Goal: Task Accomplishment & Management: Manage account settings

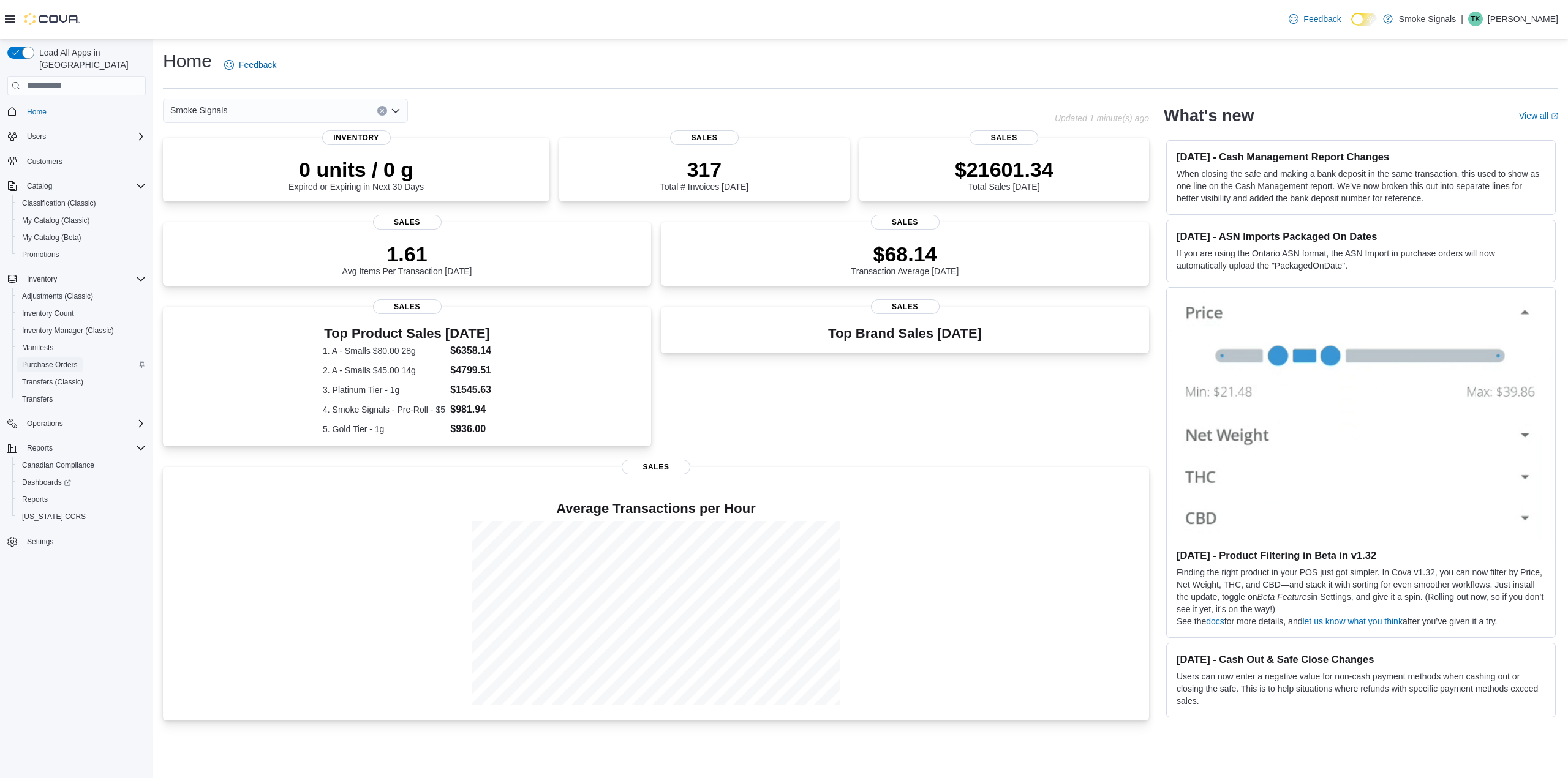
click at [54, 360] on span "Purchase Orders" at bounding box center [50, 365] width 56 height 10
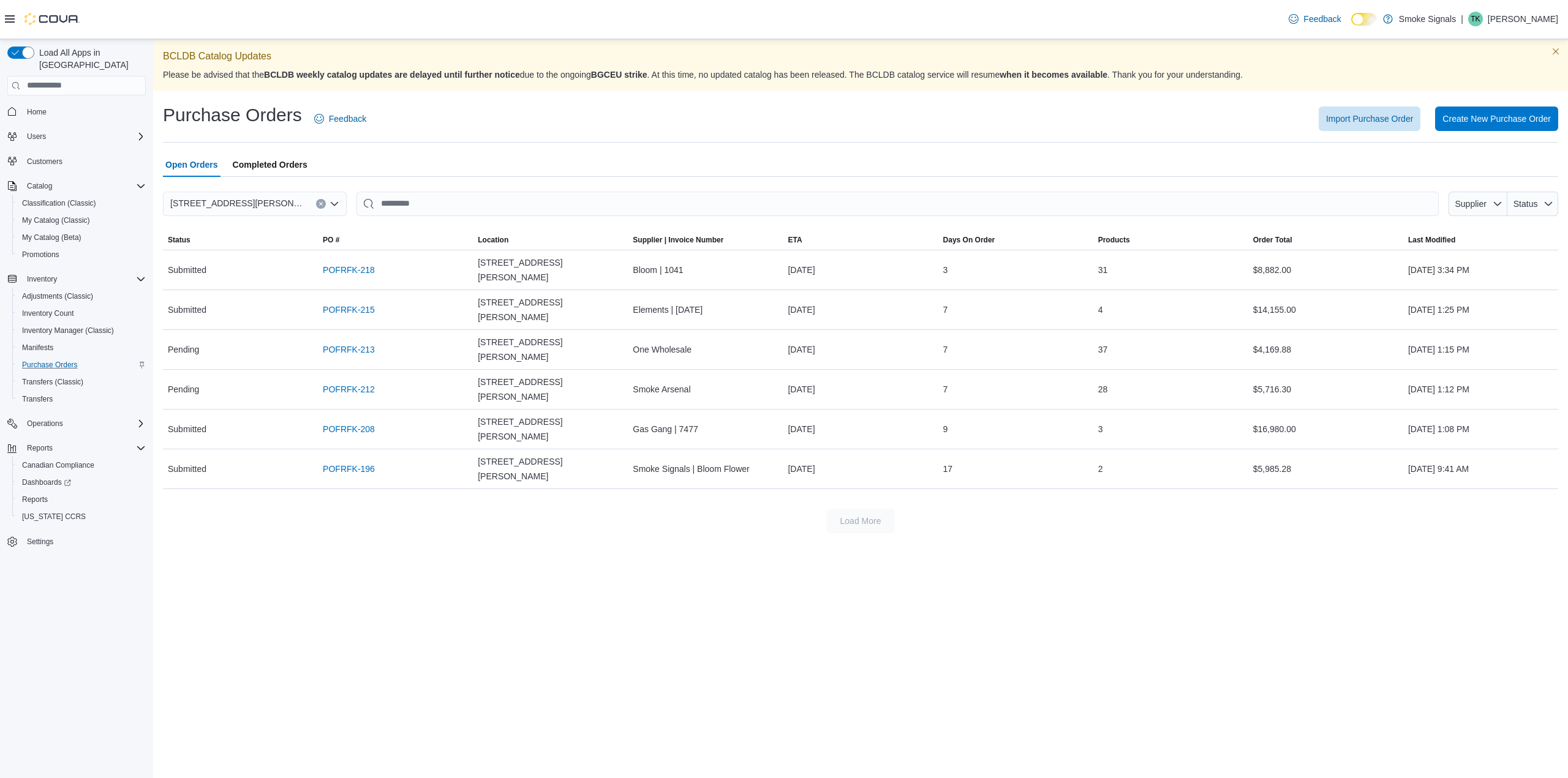
click at [224, 465] on div "BCLDB Catalog Updates Please be advised that the BCLDB weekly catalog updates a…" at bounding box center [861, 409] width 1415 height 739
click at [361, 382] on link "POFRFK-212" at bounding box center [349, 389] width 52 height 14
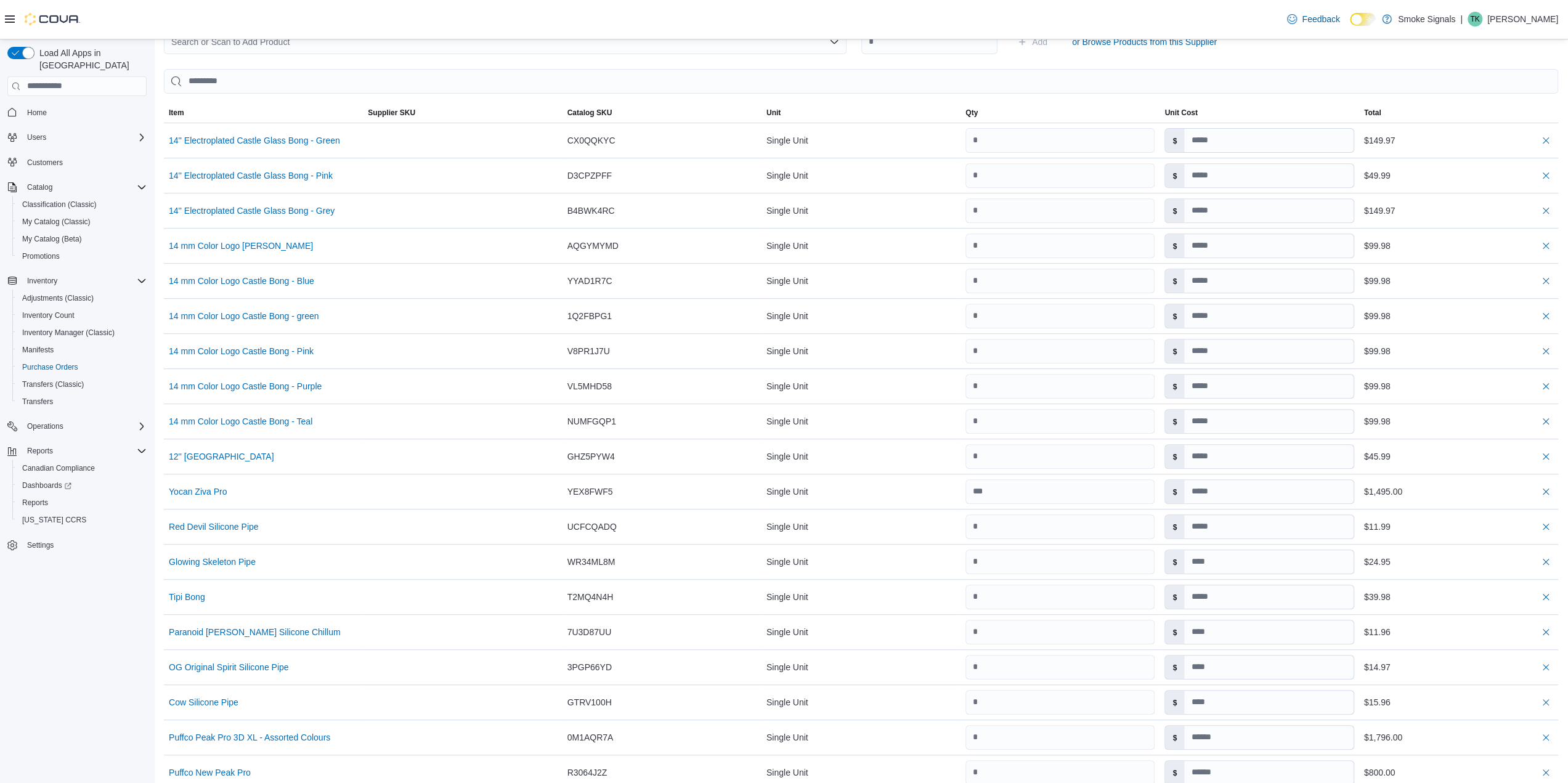
scroll to position [245, 0]
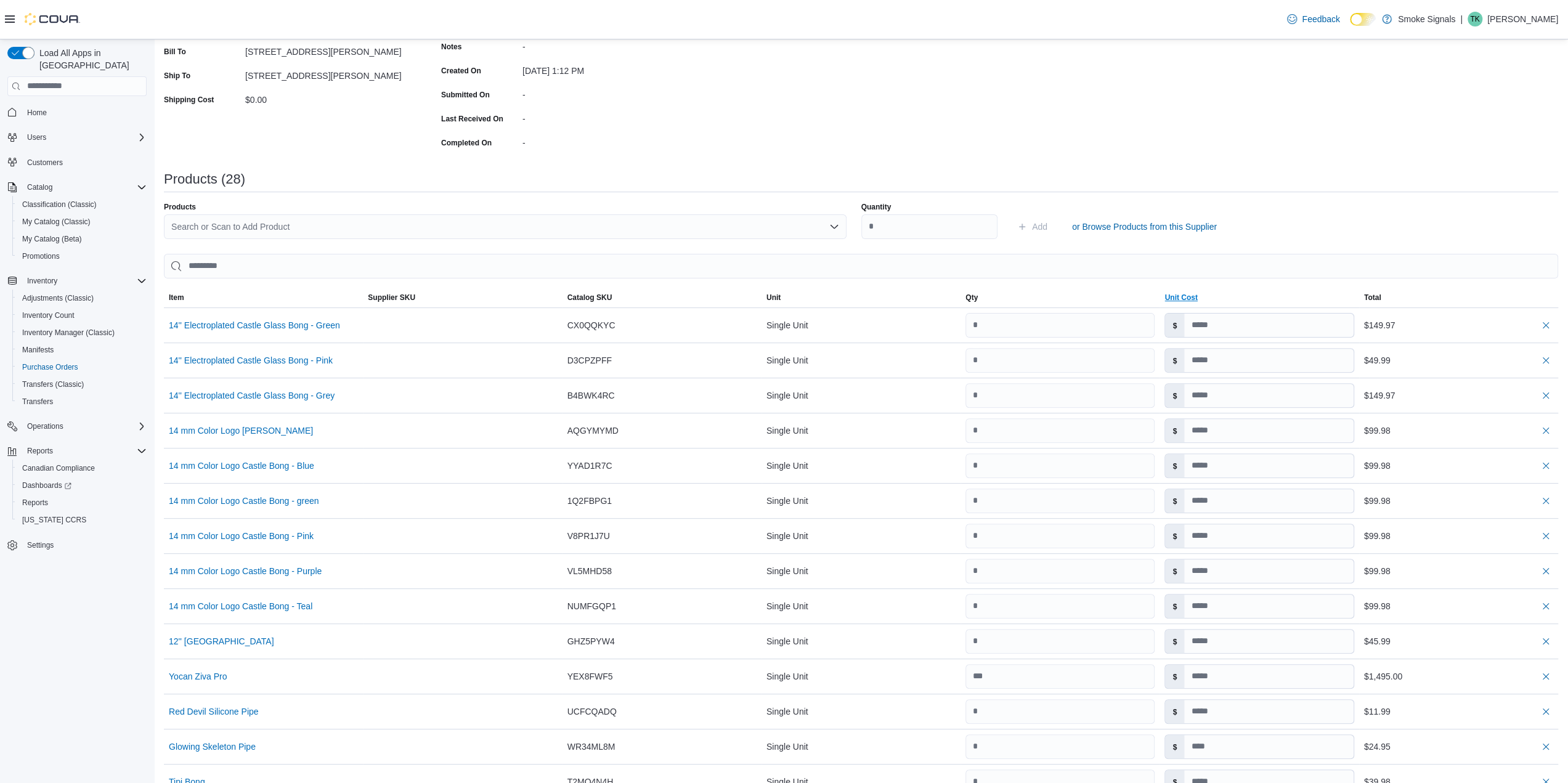
click at [1191, 293] on span "Unit Cost" at bounding box center [1180, 298] width 33 height 10
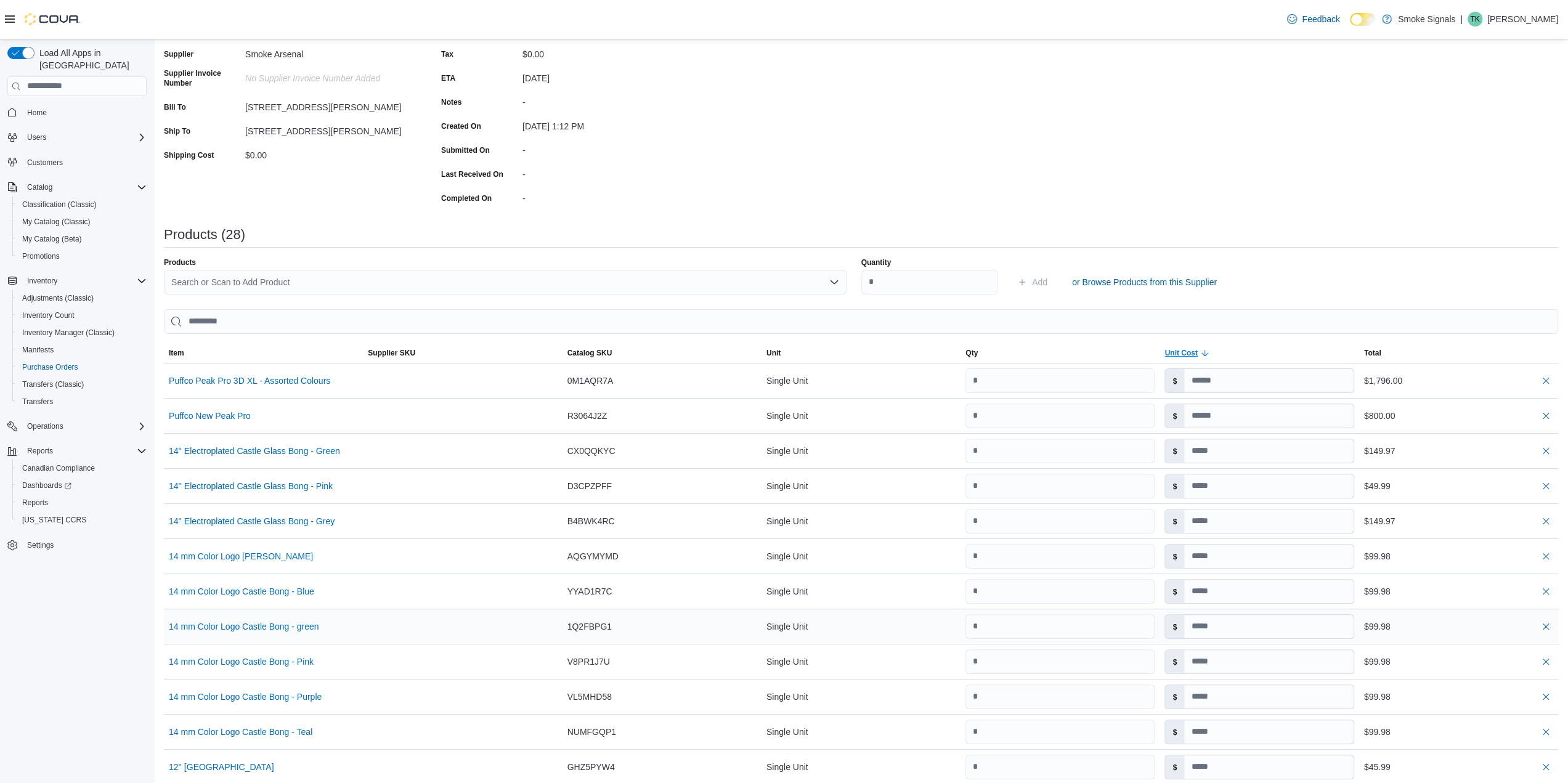
scroll to position [183, 0]
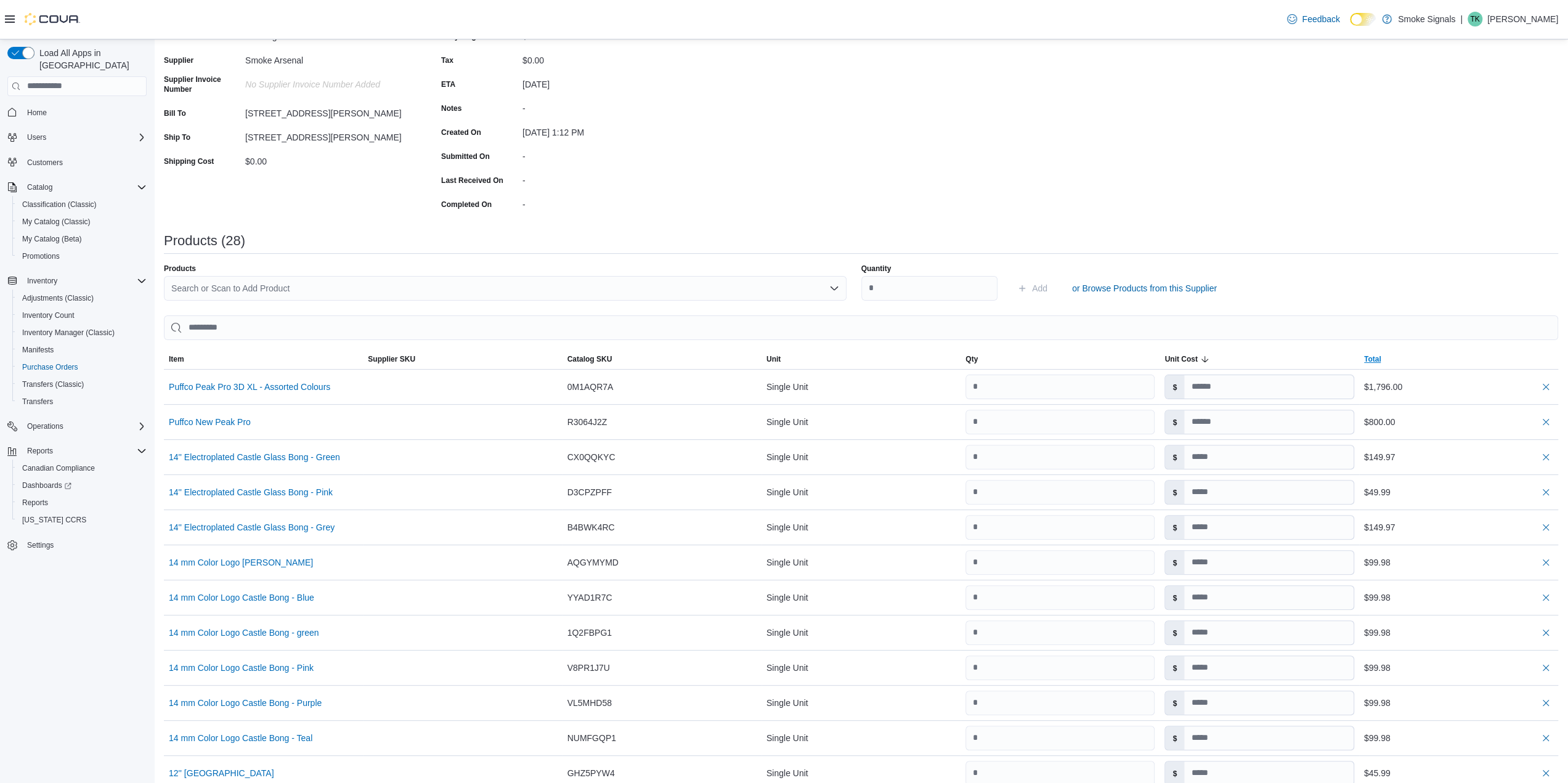
click at [1380, 356] on span "Total" at bounding box center [1372, 359] width 17 height 10
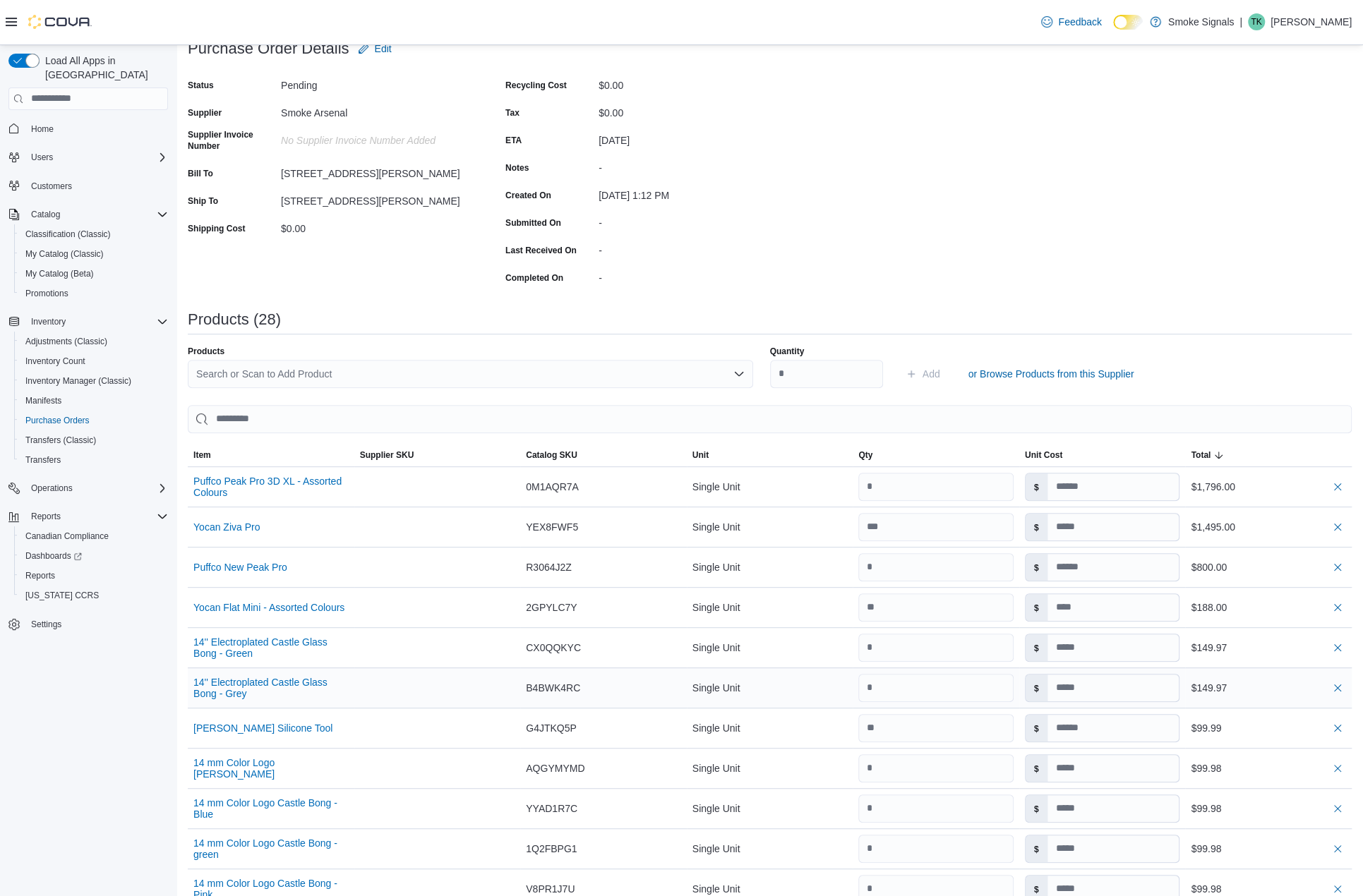
scroll to position [0, 0]
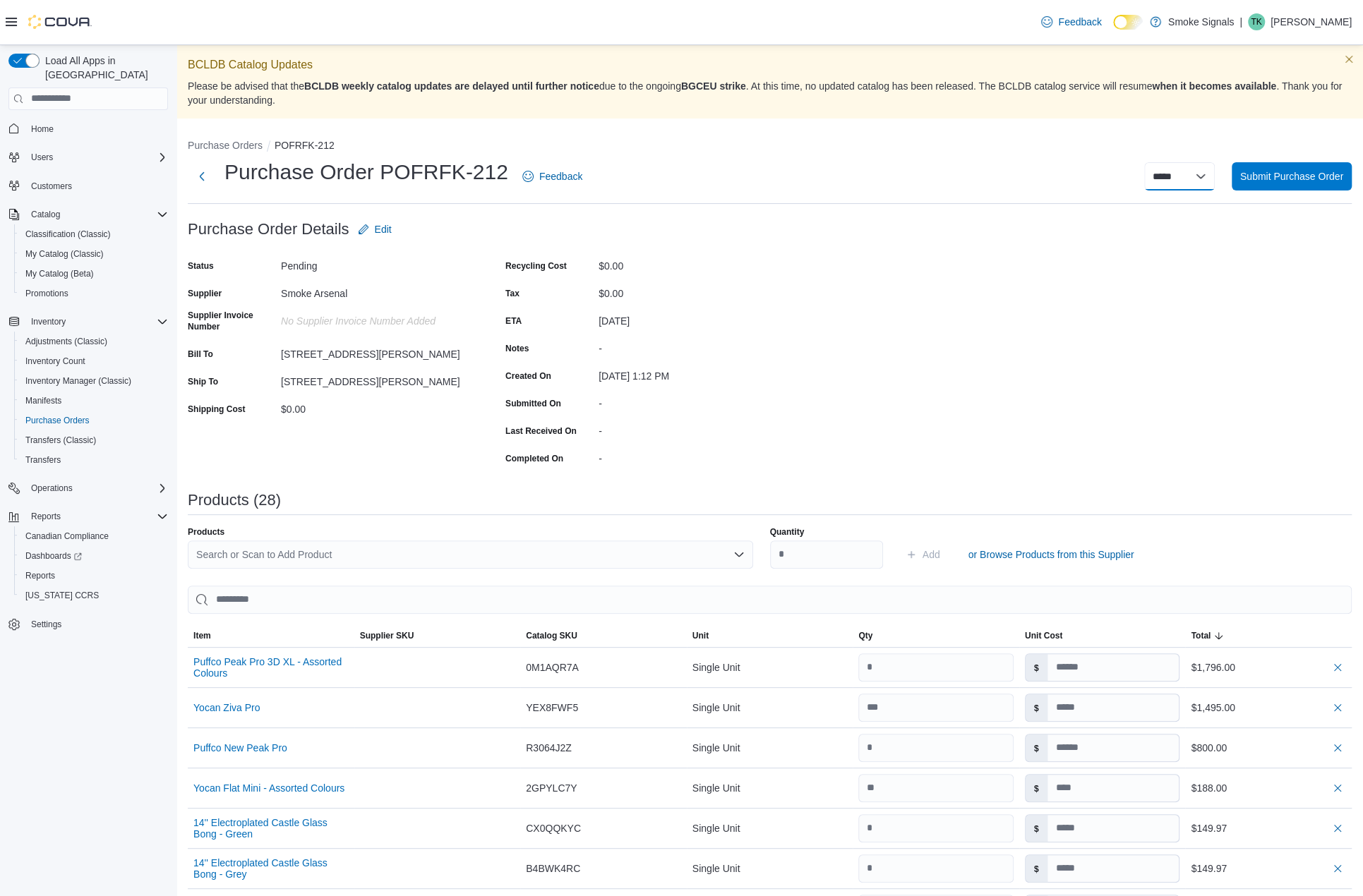
click at [1215, 184] on select "***** ***** ******" at bounding box center [1179, 177] width 71 height 29
select select "**********"
click at [1154, 163] on select "***** ***** ******" at bounding box center [1179, 177] width 71 height 29
select select
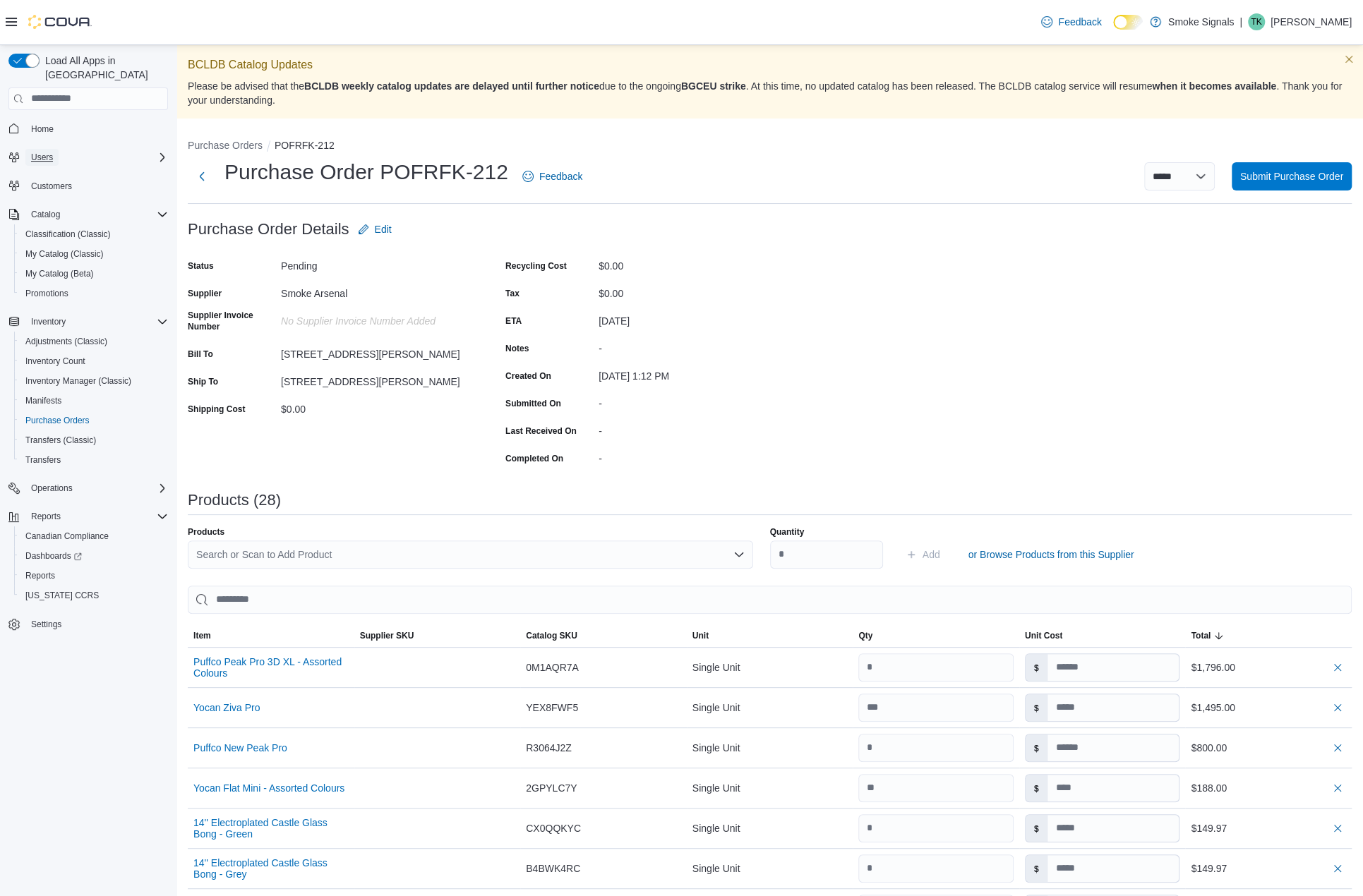
click at [40, 151] on span "Users" at bounding box center [42, 157] width 22 height 11
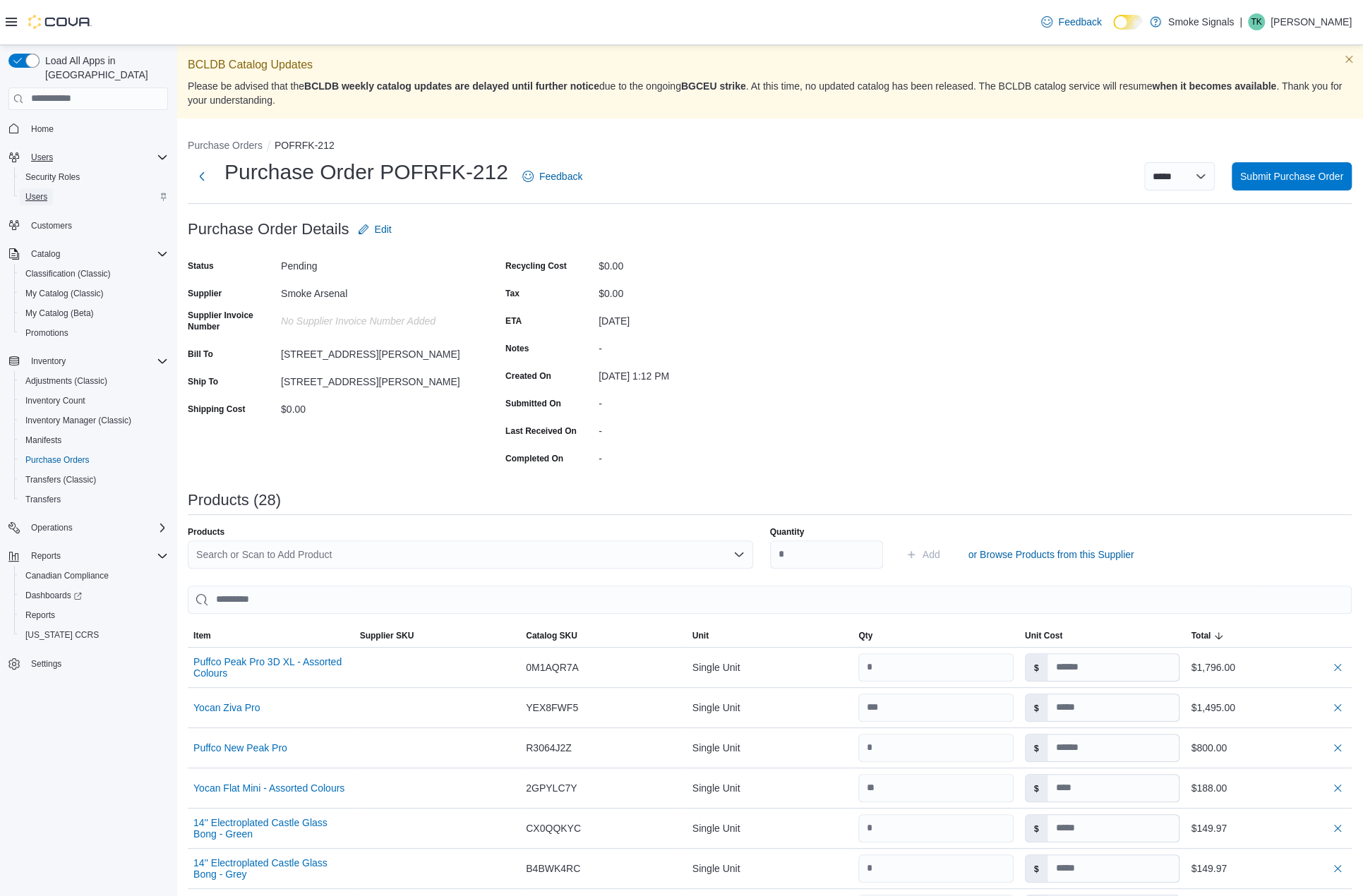
click at [44, 191] on span "Users" at bounding box center [36, 197] width 22 height 11
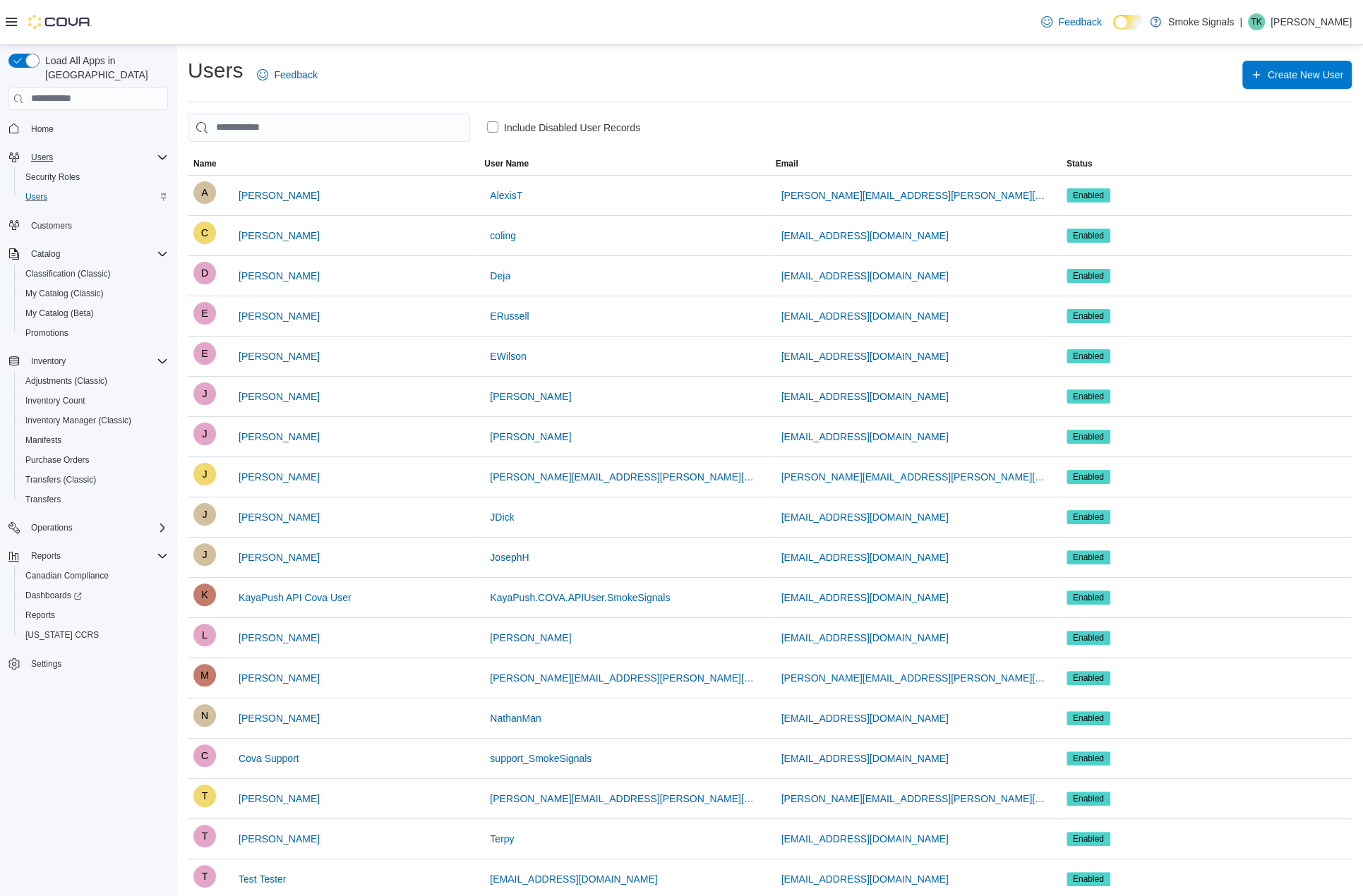
click at [212, 162] on span "Name" at bounding box center [205, 163] width 23 height 11
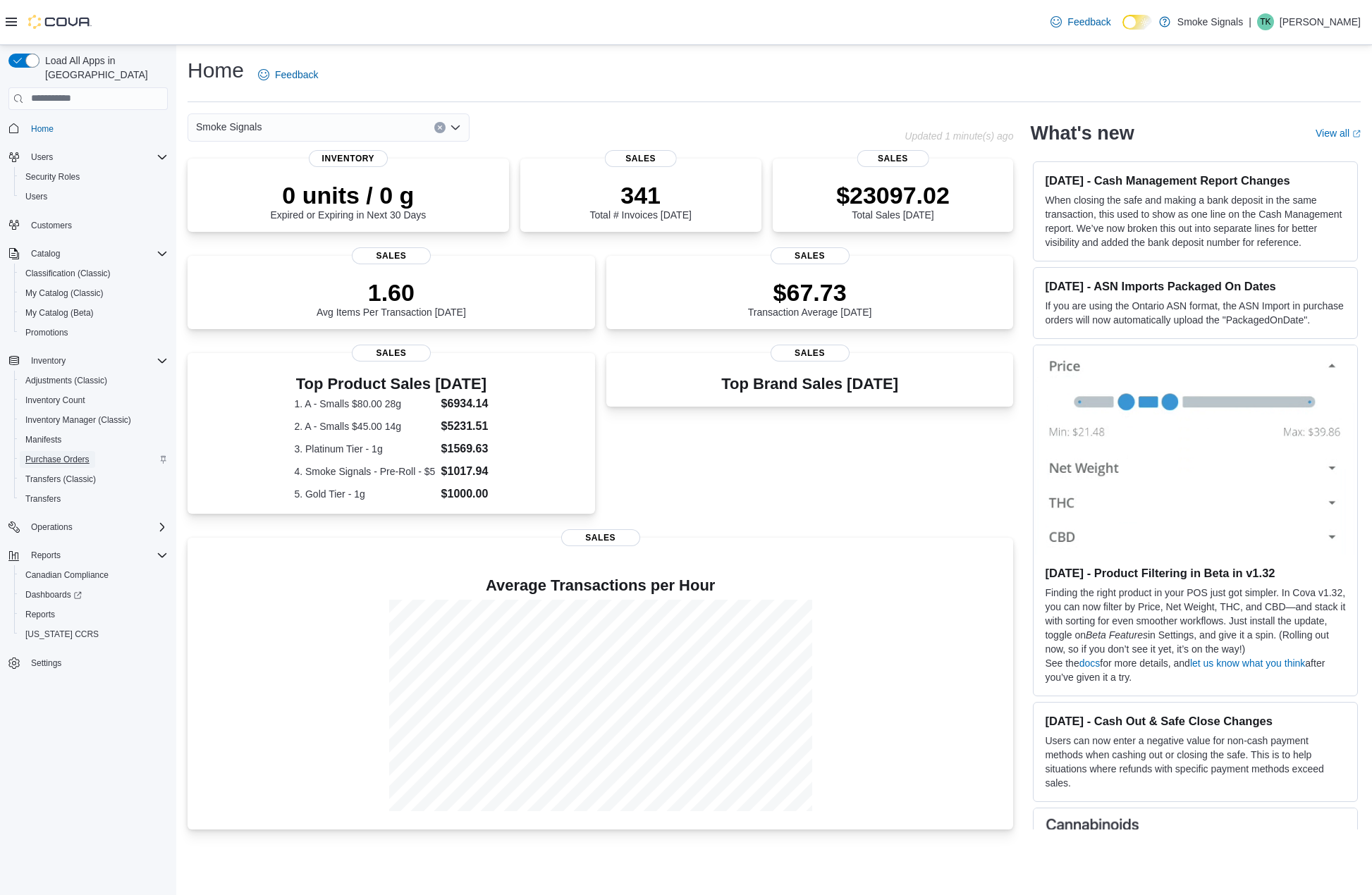
click at [63, 454] on span "Purchase Orders" at bounding box center [57, 459] width 64 height 11
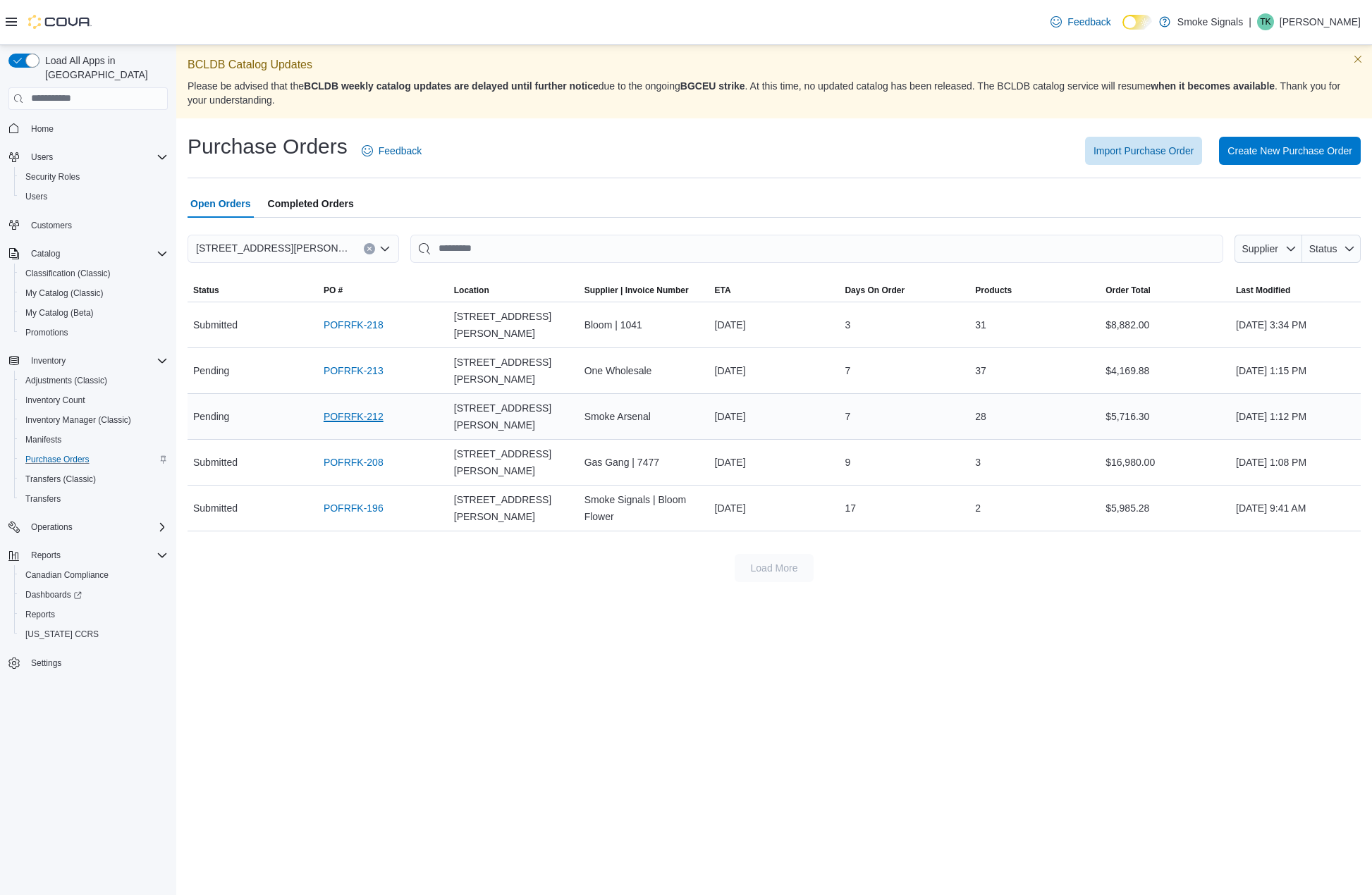
click at [360, 408] on link "POFRFK-212" at bounding box center [354, 416] width 60 height 17
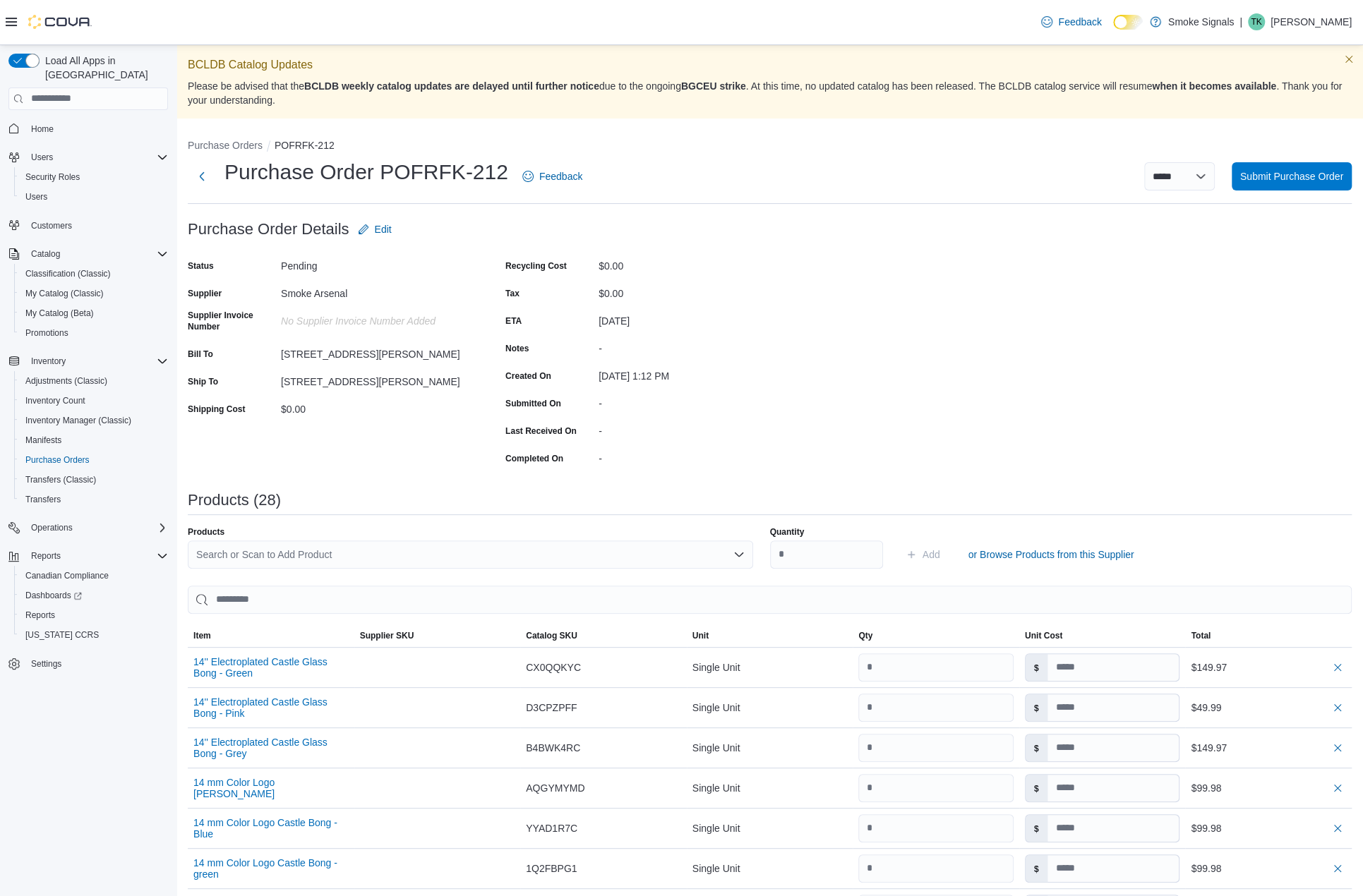
click at [360, 372] on div "[STREET_ADDRESS][PERSON_NAME]" at bounding box center [375, 378] width 190 height 17
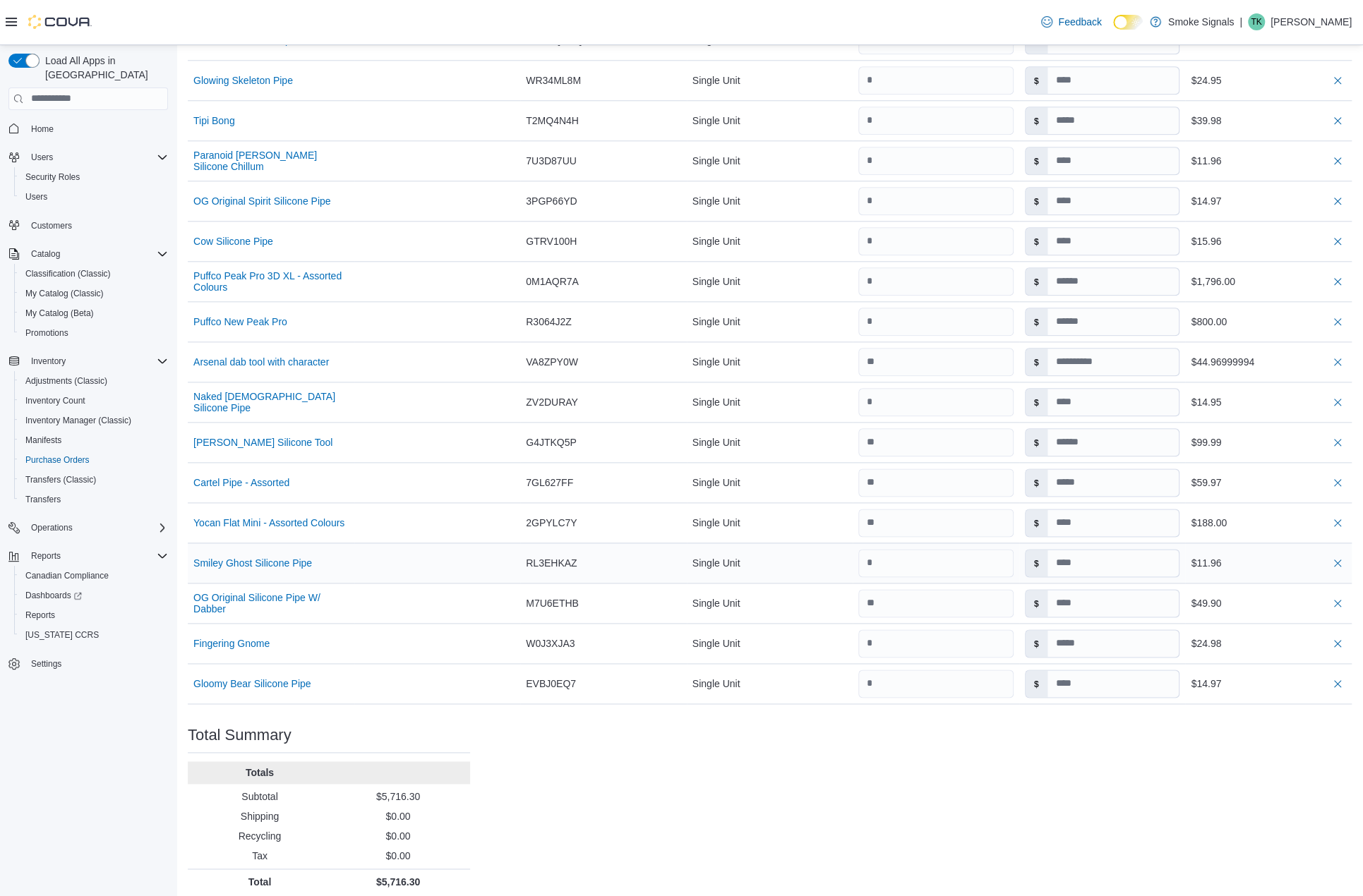
scroll to position [1073, 0]
